Goal: Task Accomplishment & Management: Complete application form

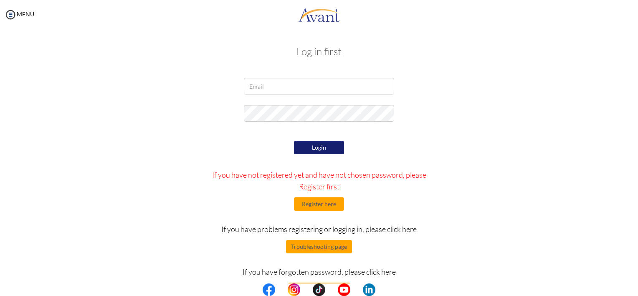
drag, startPoint x: 0, startPoint y: 0, endPoint x: 196, endPoint y: 92, distance: 216.8
click at [196, 92] on div at bounding box center [319, 88] width 489 height 21
click at [0, 0] on div at bounding box center [0, 0] width 0 height 0
click at [319, 92] on input "email" at bounding box center [319, 86] width 150 height 17
paste input "prospermduse@gmail.com"
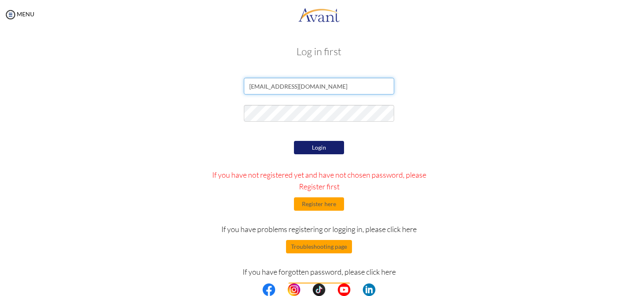
type input "prospermduse@gmail.com"
click at [173, 92] on div "prospermduse@gmail.com" at bounding box center [319, 88] width 489 height 21
click at [328, 145] on button "Login" at bounding box center [319, 147] width 50 height 13
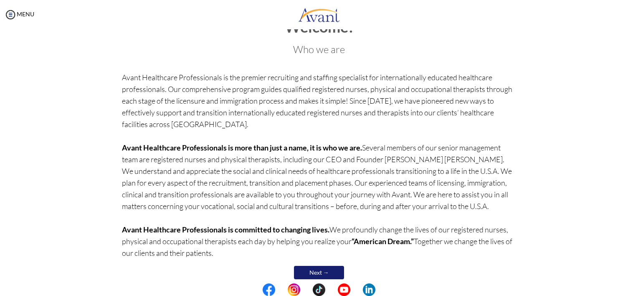
scroll to position [42, 0]
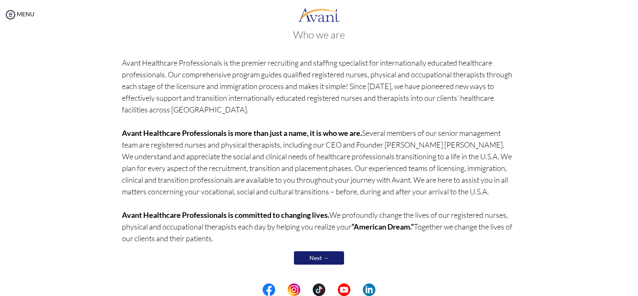
click at [313, 256] on link "Next →" at bounding box center [319, 257] width 50 height 13
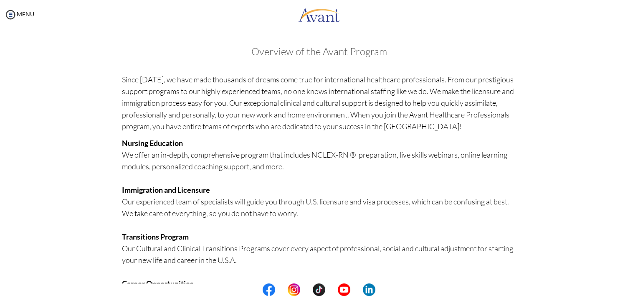
scroll to position [174, 0]
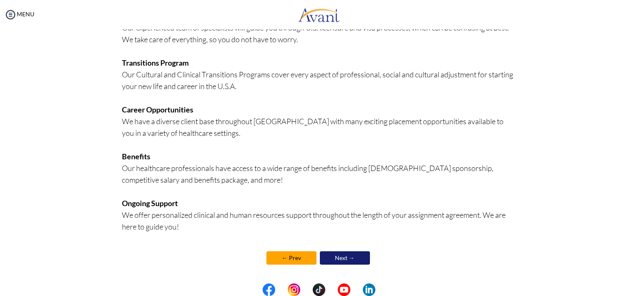
click at [341, 262] on link "Next →" at bounding box center [345, 257] width 50 height 13
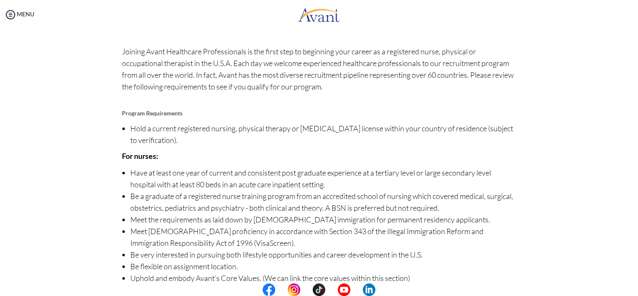
scroll to position [0, 0]
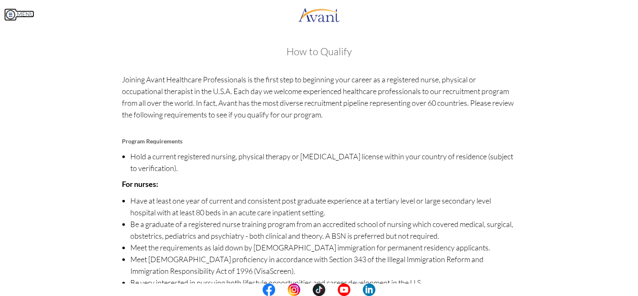
click at [16, 15] on img at bounding box center [10, 14] width 13 height 13
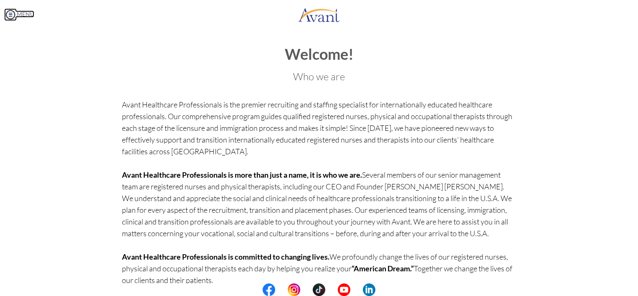
click at [12, 18] on img at bounding box center [10, 14] width 13 height 13
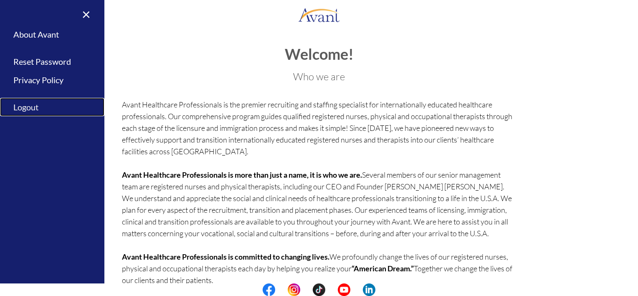
click at [27, 109] on link "Logout" at bounding box center [52, 107] width 104 height 19
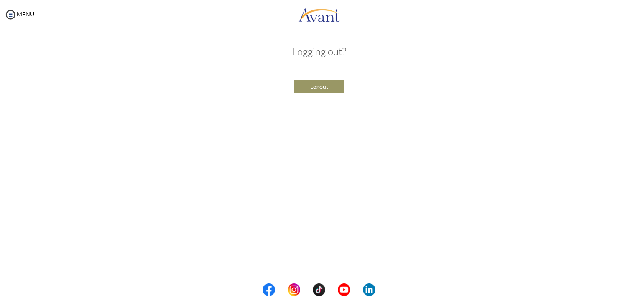
click at [307, 86] on button "Logout" at bounding box center [319, 86] width 50 height 13
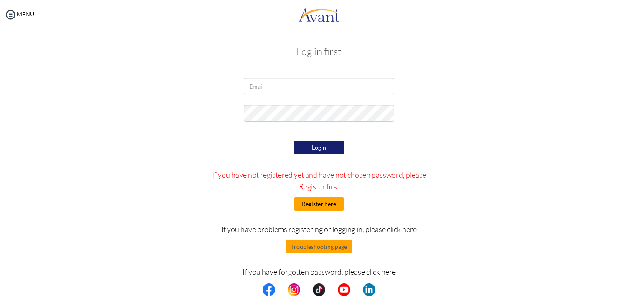
click at [320, 207] on button "Register here" at bounding box center [319, 203] width 50 height 13
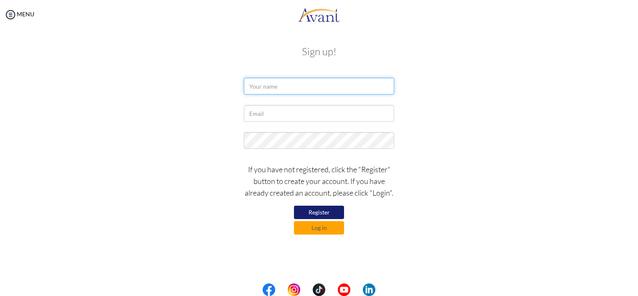
click at [266, 87] on input "text" at bounding box center [319, 86] width 150 height 17
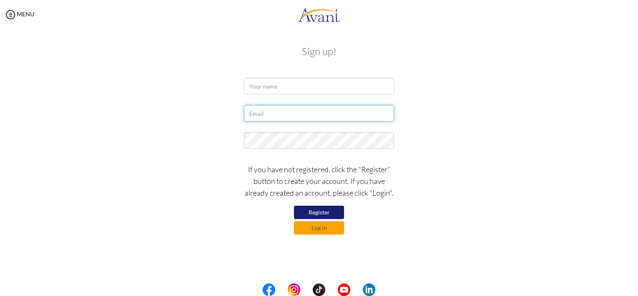
click at [260, 111] on input "text" at bounding box center [319, 113] width 150 height 17
paste input "[EMAIL_ADDRESS][DOMAIN_NAME]"
type input "[EMAIL_ADDRESS][DOMAIN_NAME]"
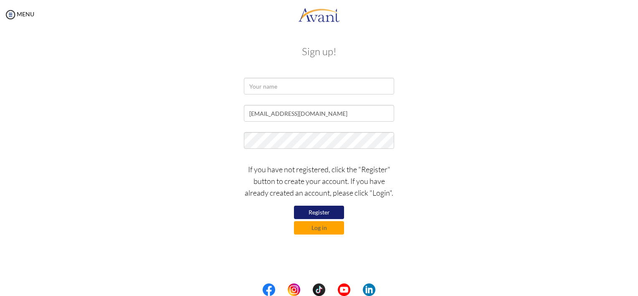
drag, startPoint x: 266, startPoint y: 101, endPoint x: 264, endPoint y: 94, distance: 7.0
click at [266, 100] on form "[EMAIL_ADDRESS][DOMAIN_NAME] If you have not registered, click the "Register" b…" at bounding box center [319, 156] width 476 height 157
click at [263, 91] on input "text" at bounding box center [319, 86] width 150 height 17
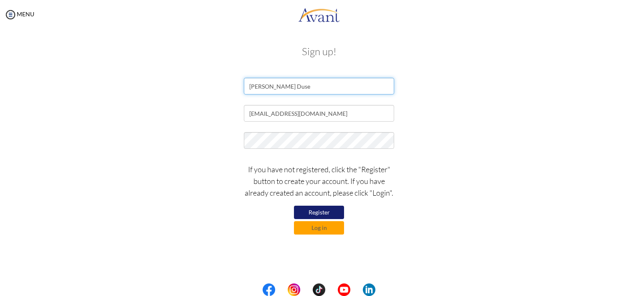
type input "[PERSON_NAME] Duse"
click at [335, 211] on button "Register" at bounding box center [319, 212] width 50 height 13
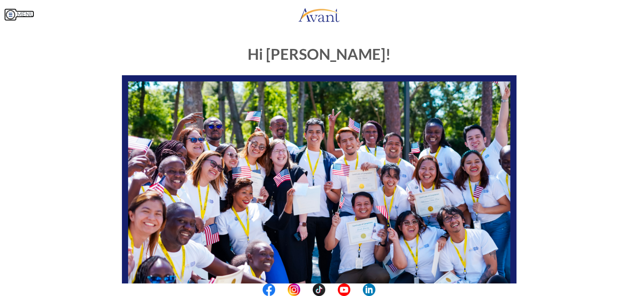
click at [12, 13] on img at bounding box center [10, 14] width 13 height 13
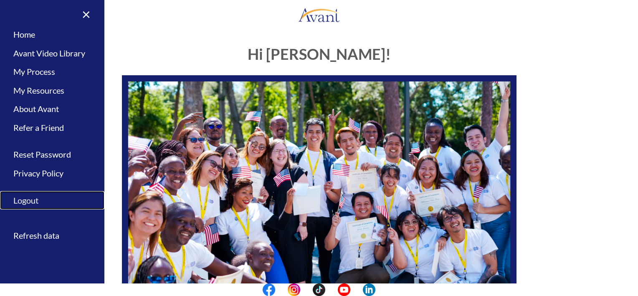
click at [40, 201] on link "Logout" at bounding box center [52, 200] width 104 height 19
